Goal: Find contact information: Find contact information

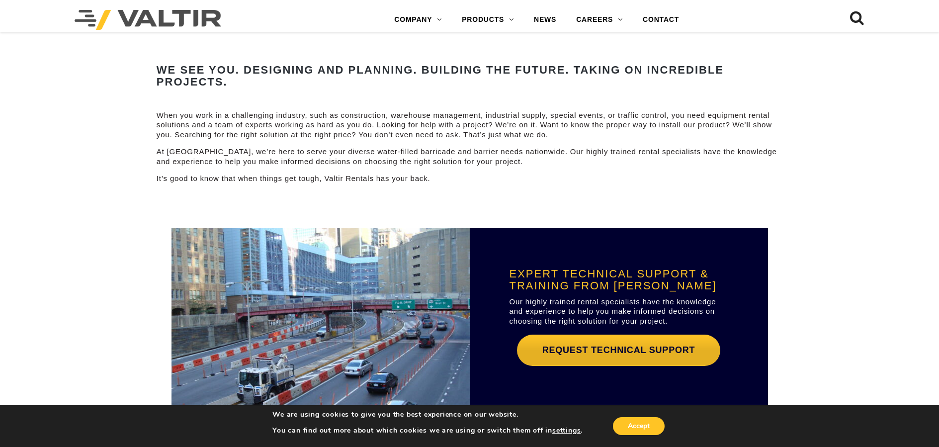
scroll to position [2536, 0]
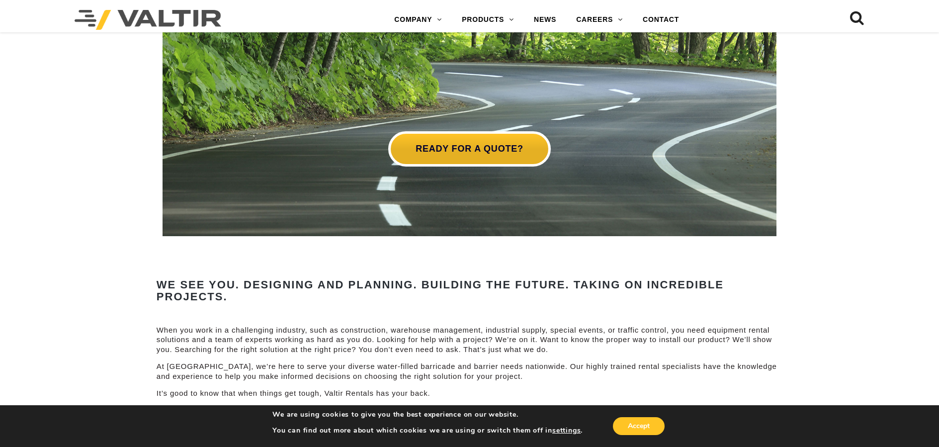
click at [462, 134] on link "READY FOR A QUOTE?" at bounding box center [469, 148] width 162 height 35
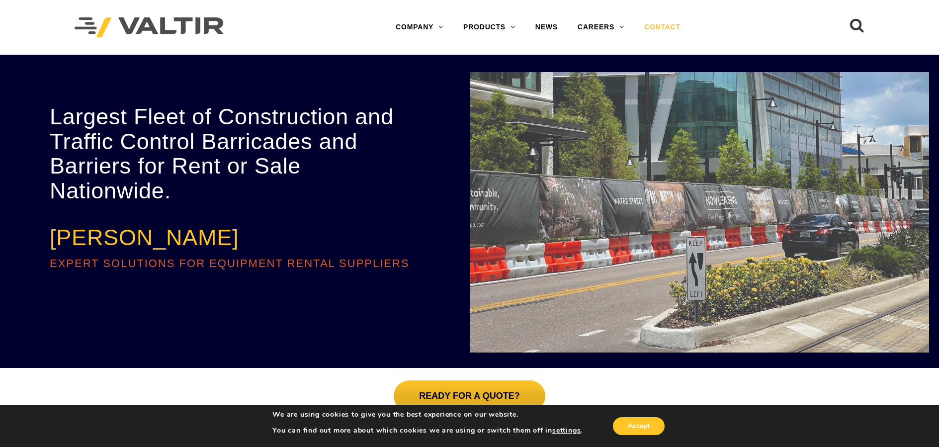
click at [667, 29] on link "CONTACT" at bounding box center [662, 27] width 56 height 20
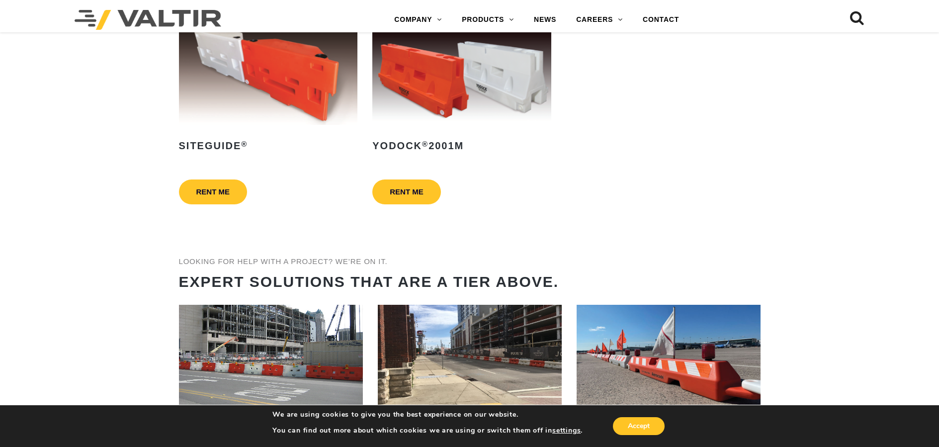
scroll to position [725, 0]
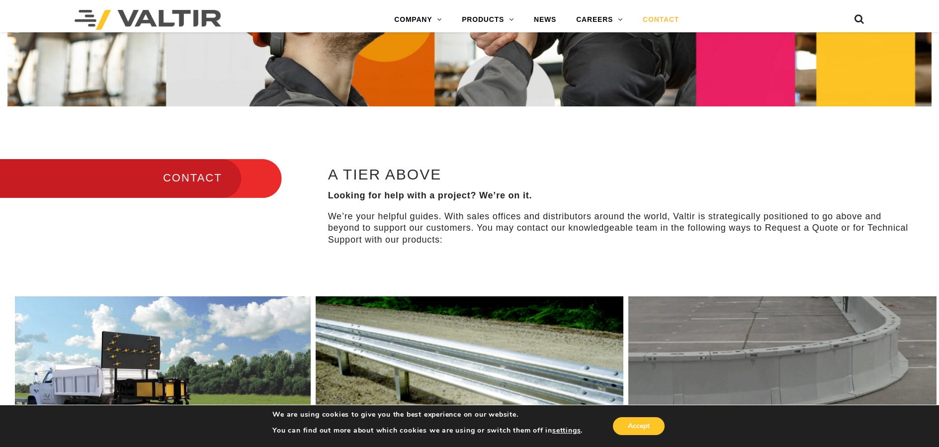
scroll to position [510, 0]
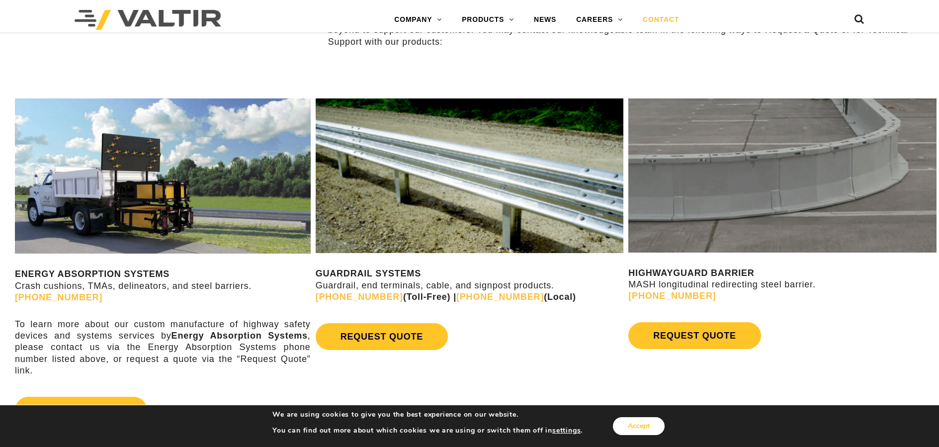
click at [652, 425] on button "Accept" at bounding box center [639, 426] width 52 height 18
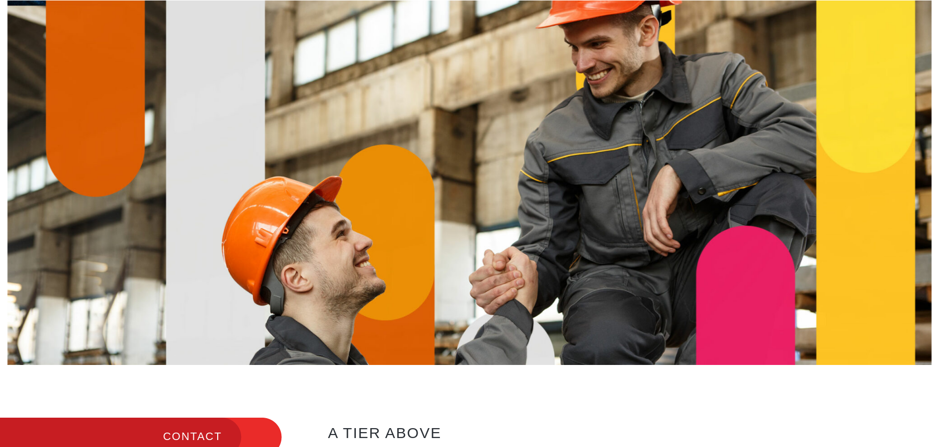
scroll to position [0, 0]
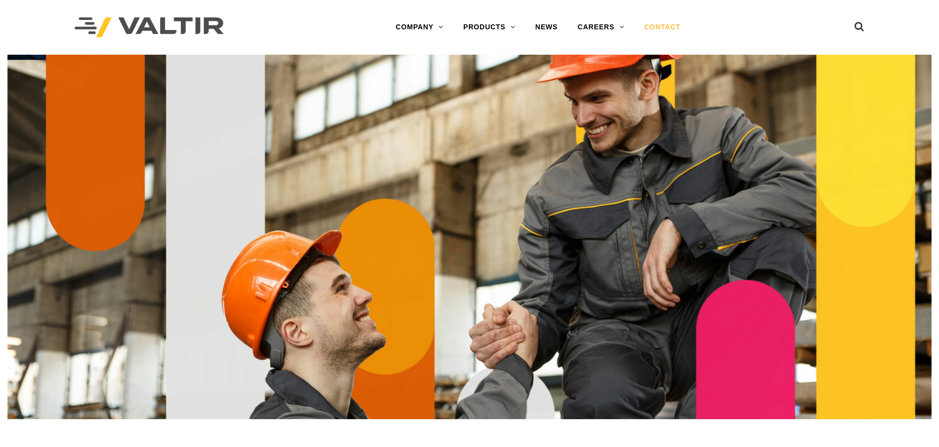
click at [658, 28] on link "CONTACT" at bounding box center [662, 27] width 56 height 20
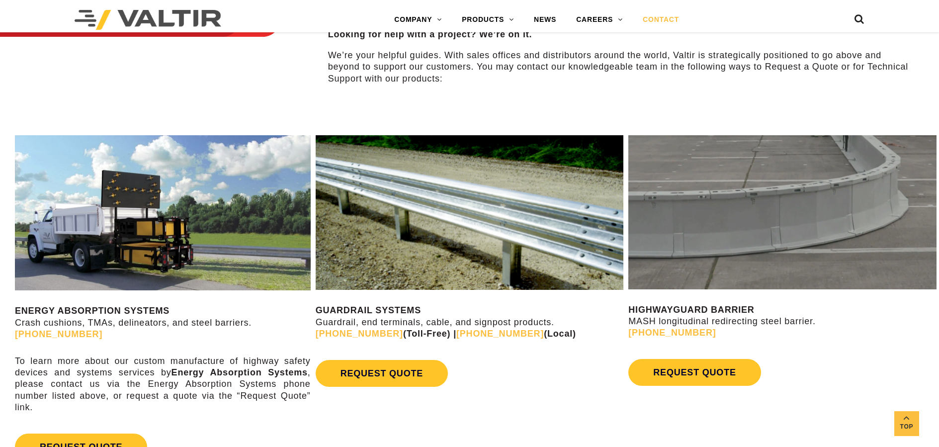
scroll to position [183, 0]
